Goal: Navigation & Orientation: Find specific page/section

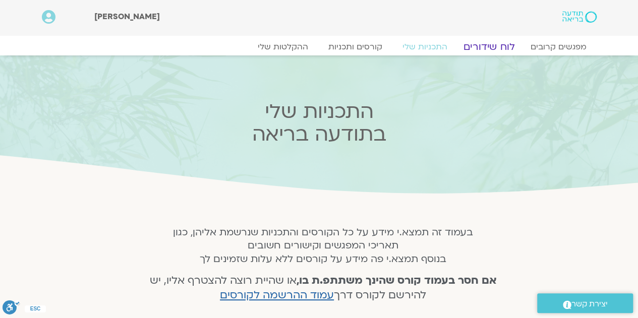
click at [488, 46] on link "לוח שידורים" at bounding box center [489, 47] width 76 height 12
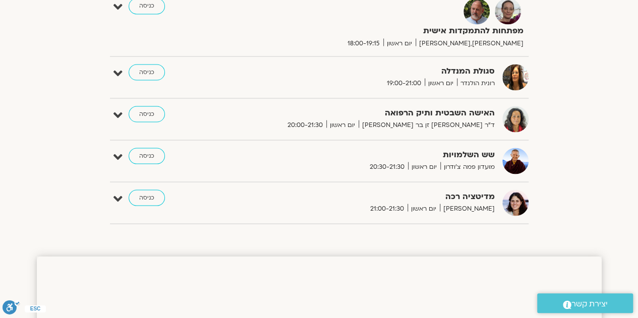
scroll to position [908, 0]
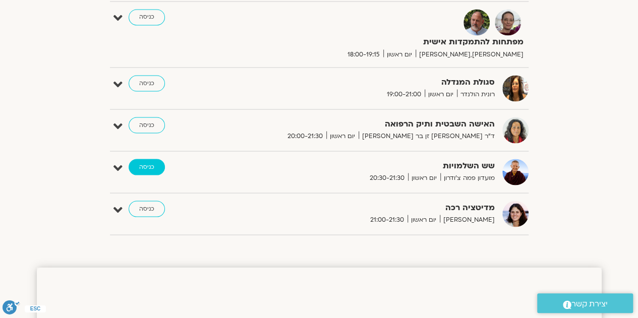
click at [150, 159] on link "כניסה" at bounding box center [147, 167] width 36 height 16
